Goal: Task Accomplishment & Management: Manage account settings

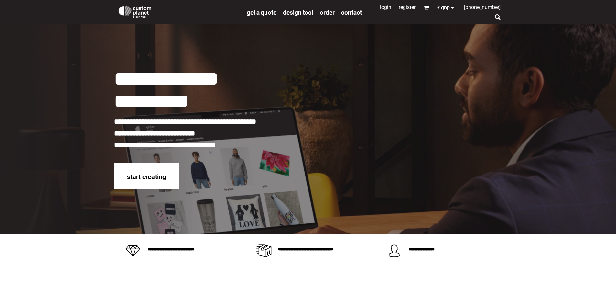
click at [380, 8] on link "Login" at bounding box center [385, 7] width 11 height 6
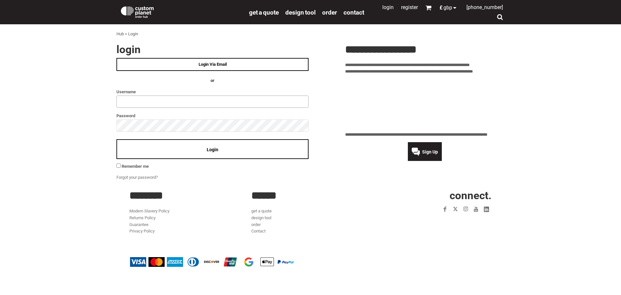
click at [137, 103] on input "text" at bounding box center [212, 101] width 192 height 12
type input "**********"
click at [204, 148] on div "Login" at bounding box center [212, 149] width 192 height 20
